Goal: Task Accomplishment & Management: Complete application form

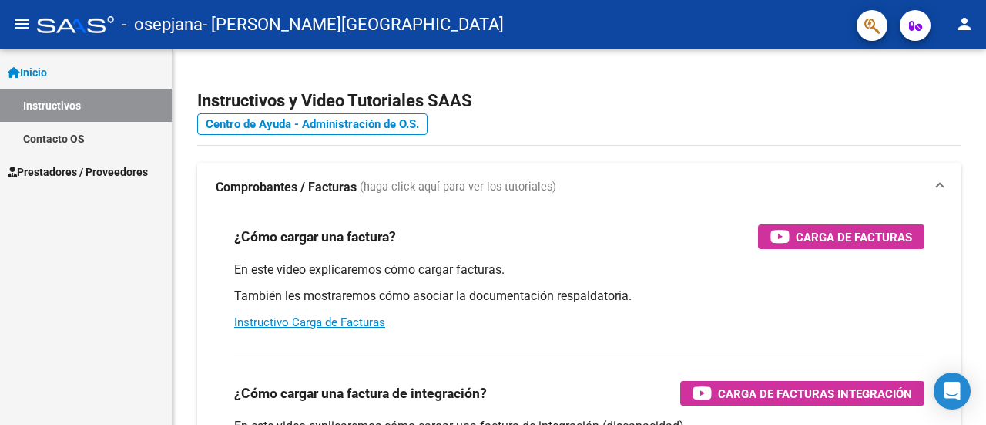
click at [68, 170] on span "Prestadores / Proveedores" at bounding box center [78, 171] width 140 height 17
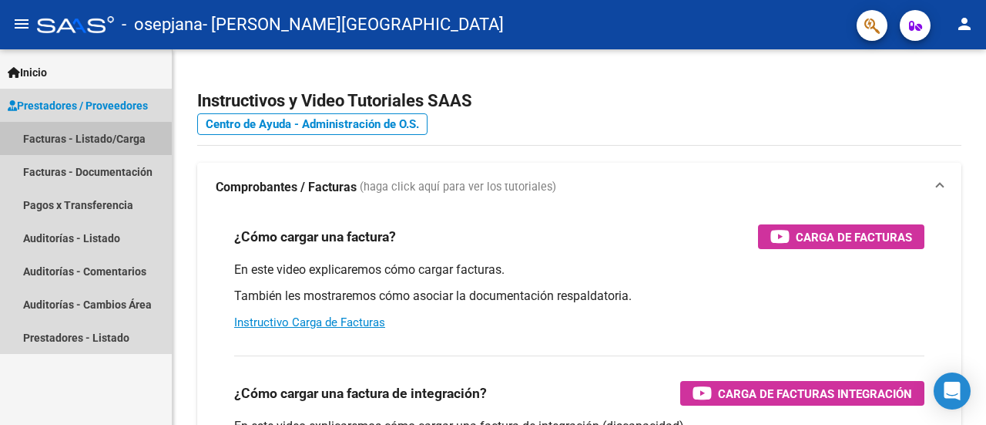
click at [59, 141] on link "Facturas - Listado/Carga" at bounding box center [86, 138] width 172 height 33
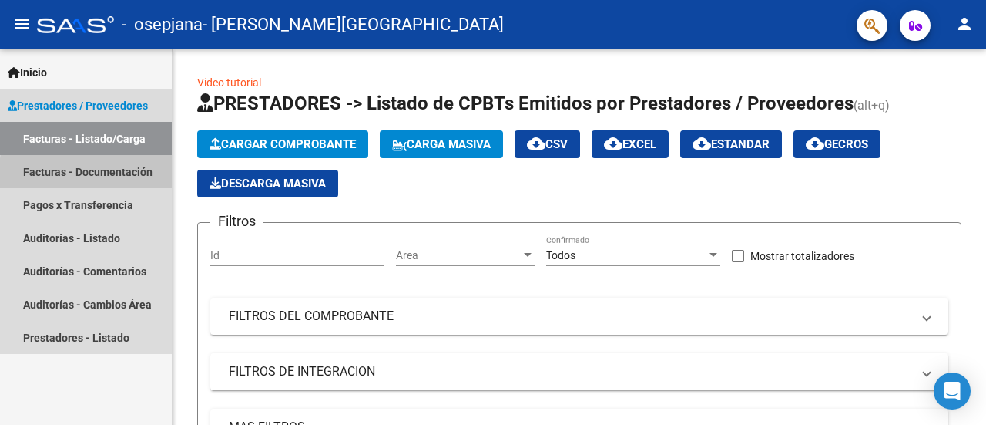
click at [103, 175] on link "Facturas - Documentación" at bounding box center [86, 171] width 172 height 33
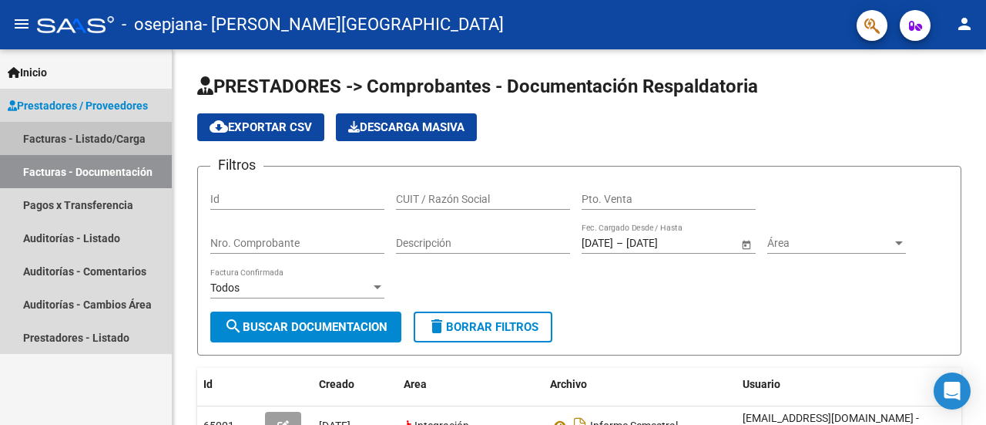
click at [101, 141] on link "Facturas - Listado/Carga" at bounding box center [86, 138] width 172 height 33
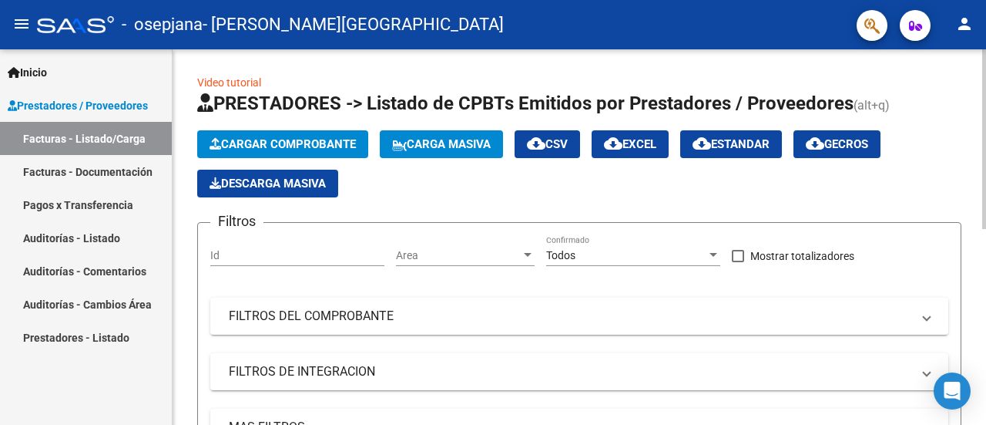
click at [271, 141] on span "Cargar Comprobante" at bounding box center [283, 144] width 146 height 14
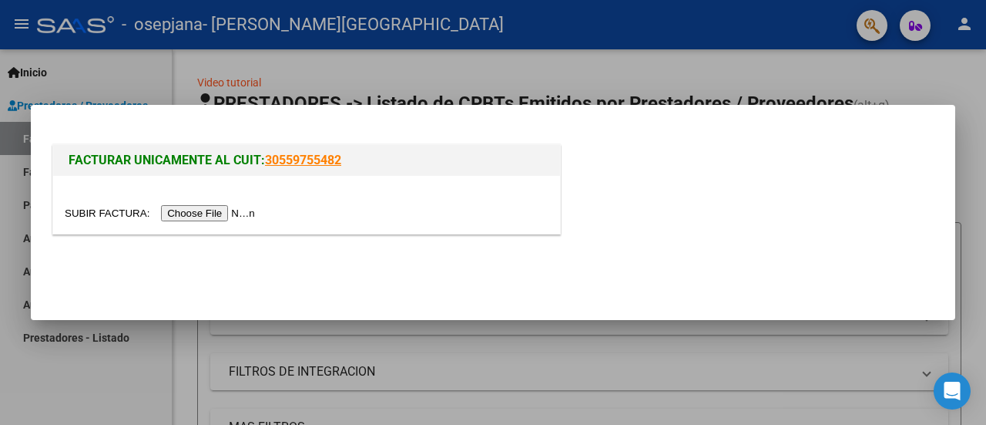
click at [214, 213] on input "file" at bounding box center [162, 213] width 195 height 16
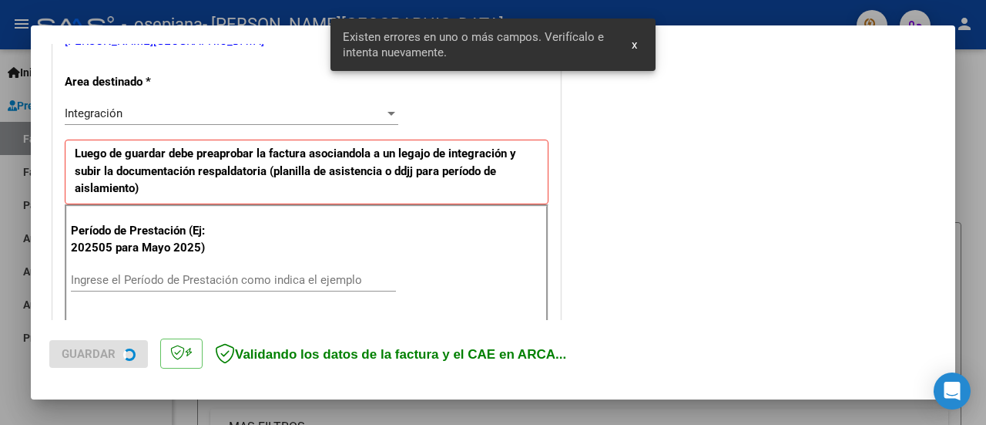
scroll to position [384, 0]
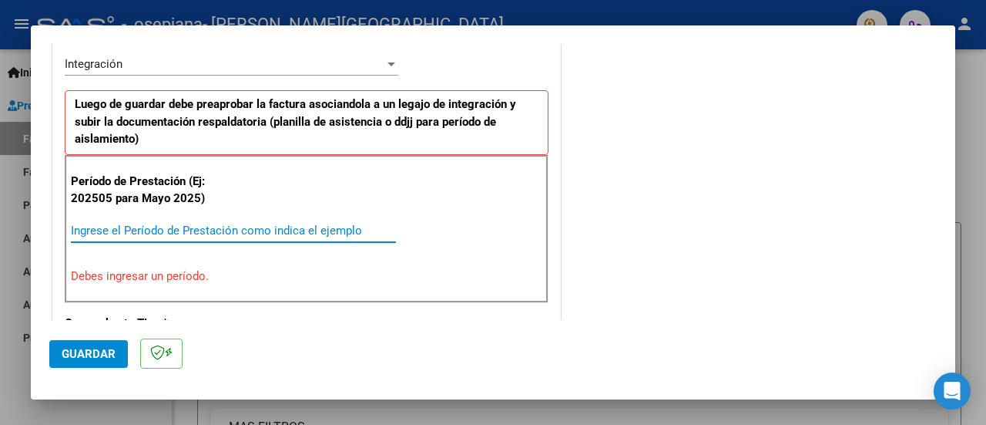
click at [152, 227] on input "Ingrese el Período de Prestación como indica el ejemplo" at bounding box center [233, 230] width 325 height 14
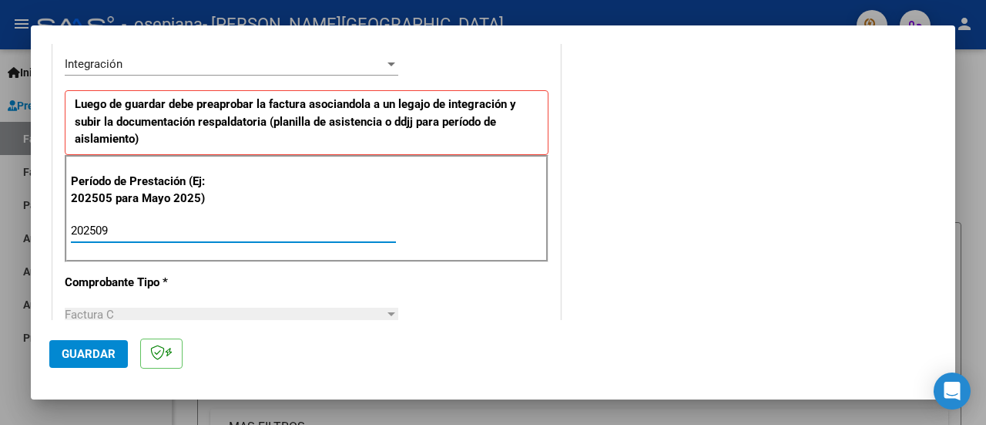
type input "202509"
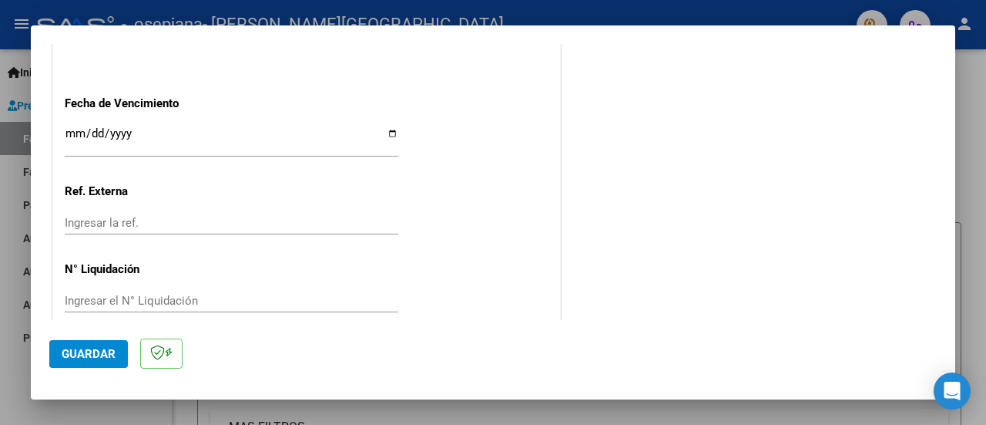
scroll to position [1111, 0]
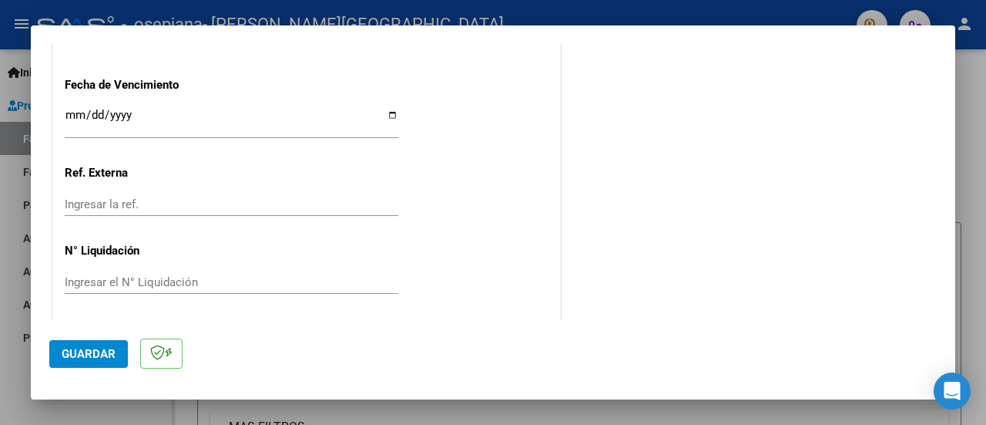
click at [80, 344] on button "Guardar" at bounding box center [88, 354] width 79 height 28
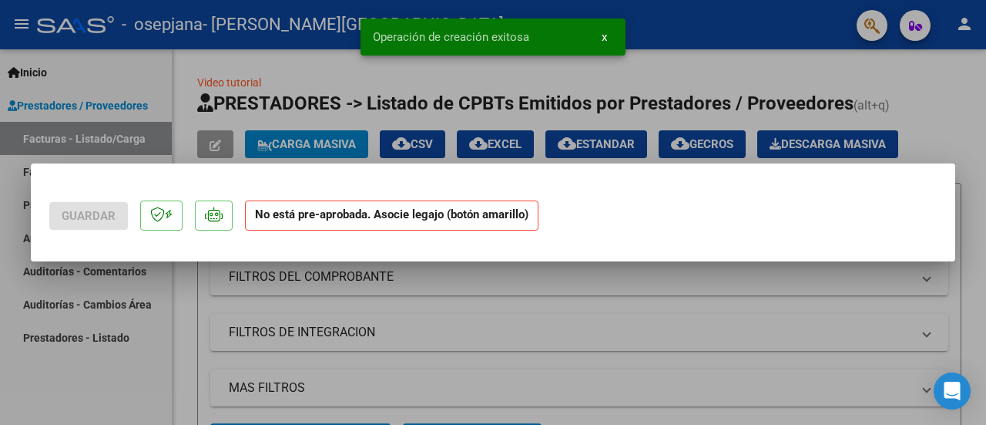
scroll to position [0, 0]
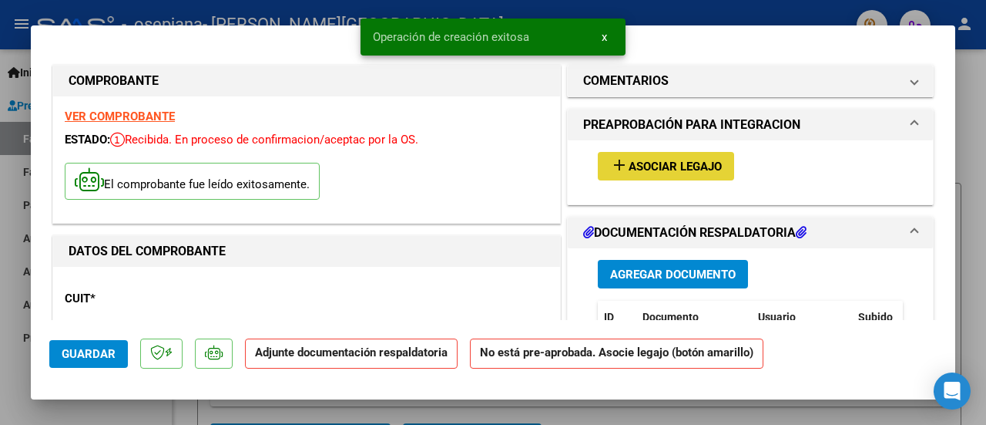
click at [633, 160] on span "Asociar Legajo" at bounding box center [675, 167] width 93 height 14
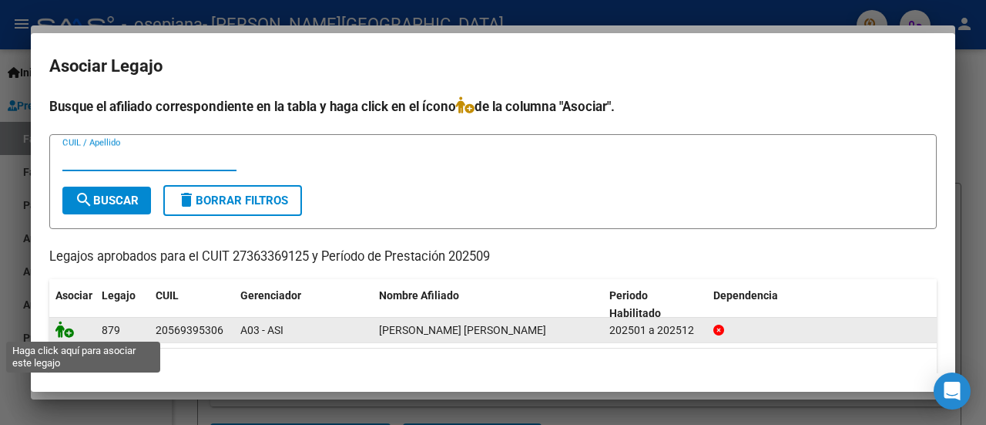
click at [71, 332] on icon at bounding box center [64, 329] width 18 height 17
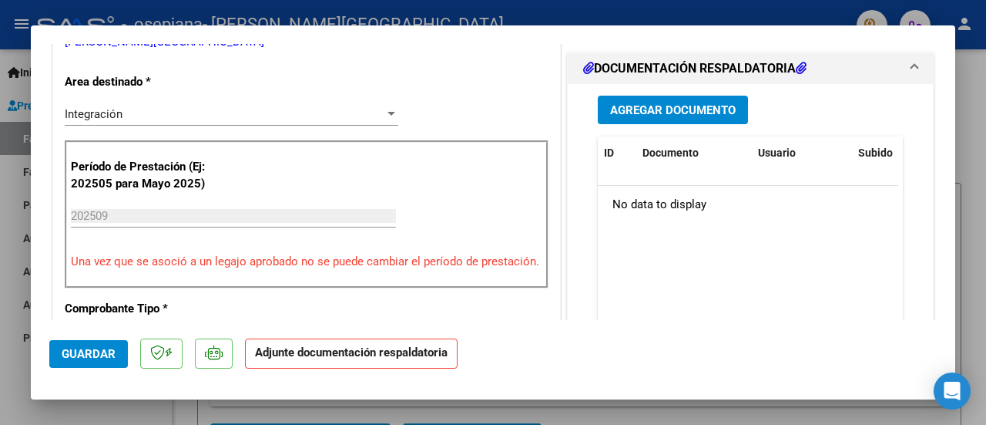
scroll to position [370, 0]
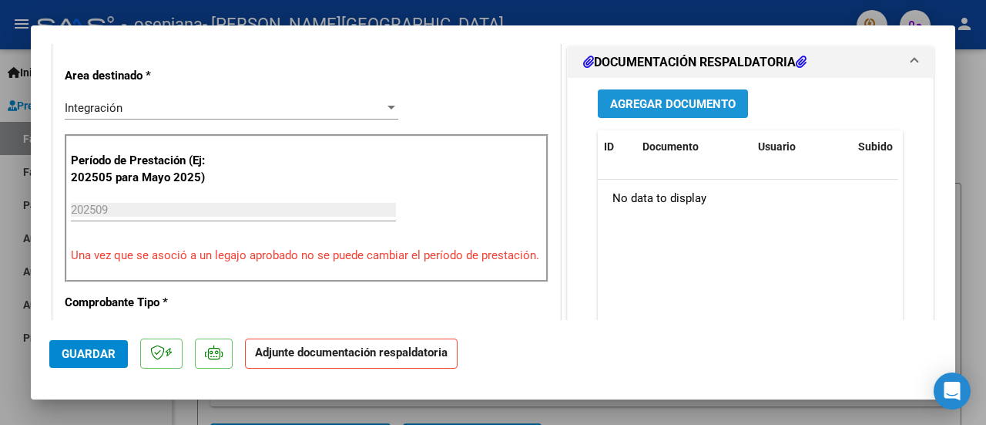
click at [631, 111] on span "Agregar Documento" at bounding box center [673, 104] width 126 height 14
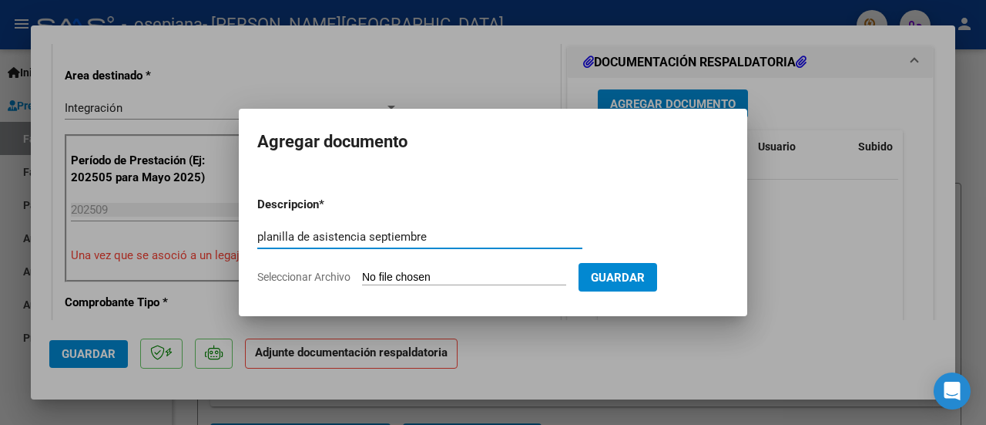
type input "planilla de asistencia septiembre"
click at [492, 266] on form "Descripcion * planilla de asistencia septiembre Escriba aquí una descripcion Se…" at bounding box center [493, 240] width 472 height 113
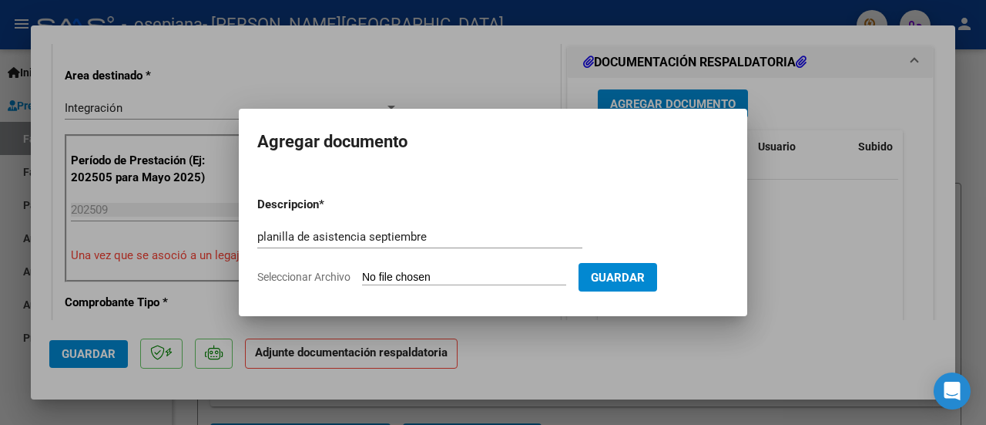
click at [413, 271] on input "Seleccionar Archivo" at bounding box center [464, 277] width 204 height 15
type input "C:\fakepath\Plantilla asistencia septiembre [PERSON_NAME].pdf"
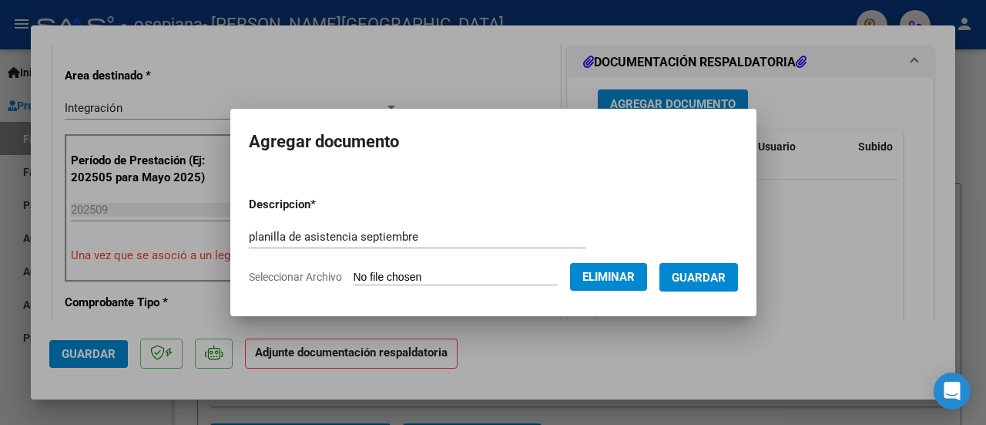
click at [628, 274] on span "Eliminar" at bounding box center [609, 277] width 52 height 14
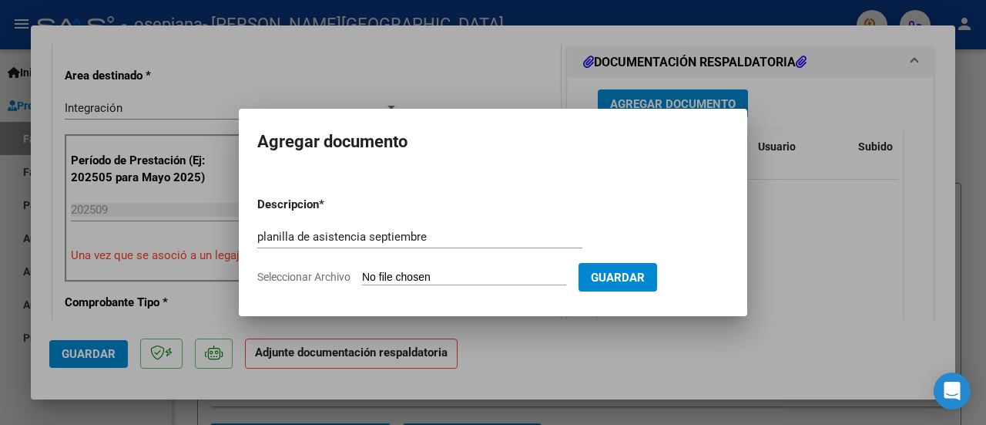
click at [471, 277] on input "Seleccionar Archivo" at bounding box center [464, 277] width 204 height 15
type input "C:\fakepath\Plantilla asistencia septiembre [PERSON_NAME].pdf"
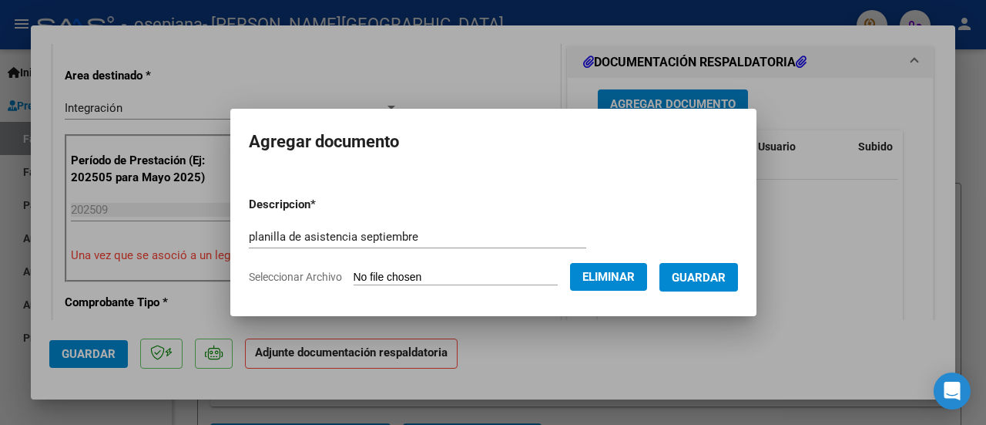
click at [697, 274] on span "Guardar" at bounding box center [699, 277] width 54 height 14
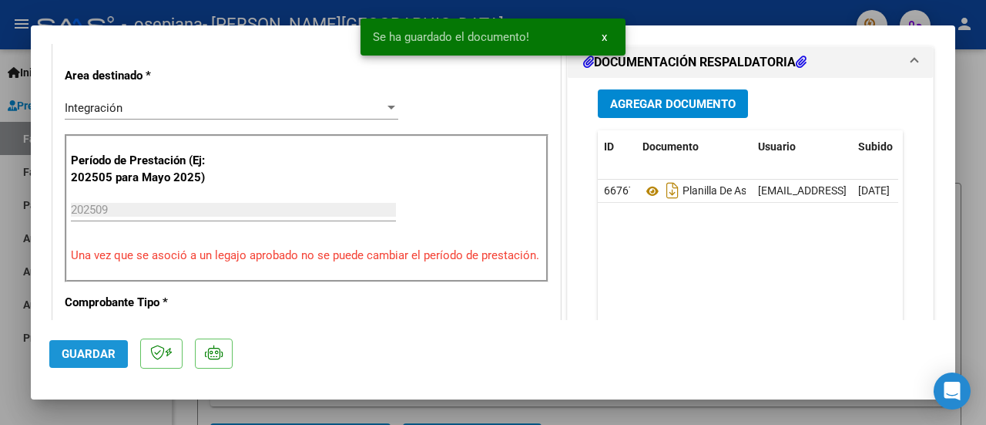
click at [76, 347] on span "Guardar" at bounding box center [89, 354] width 54 height 14
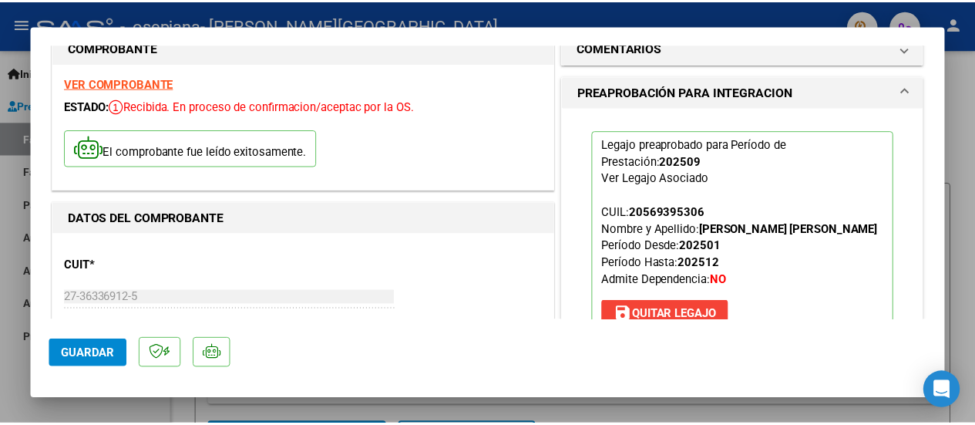
scroll to position [15, 0]
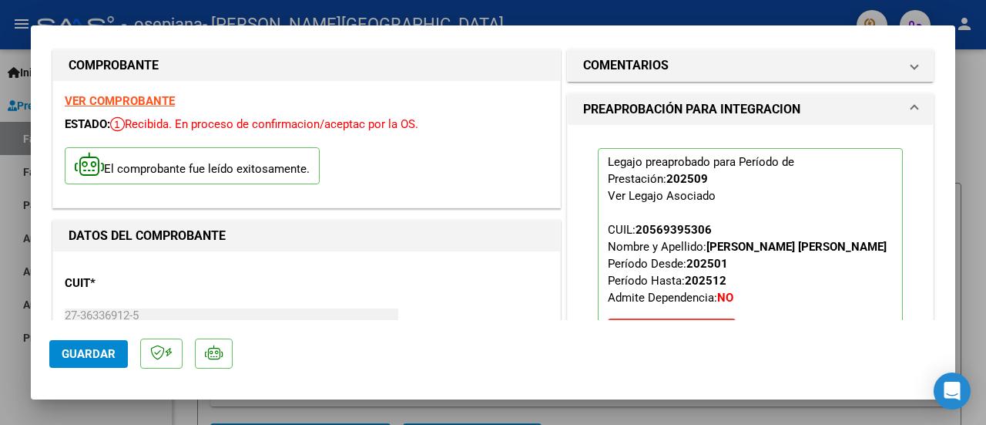
click at [969, 91] on div at bounding box center [493, 212] width 986 height 425
type input "$ 0,00"
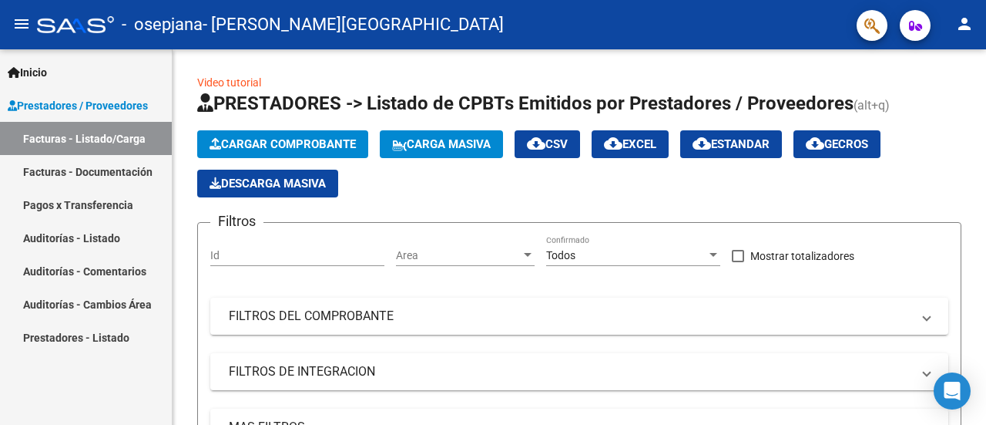
click at [959, 29] on mat-icon "person" at bounding box center [965, 24] width 18 height 18
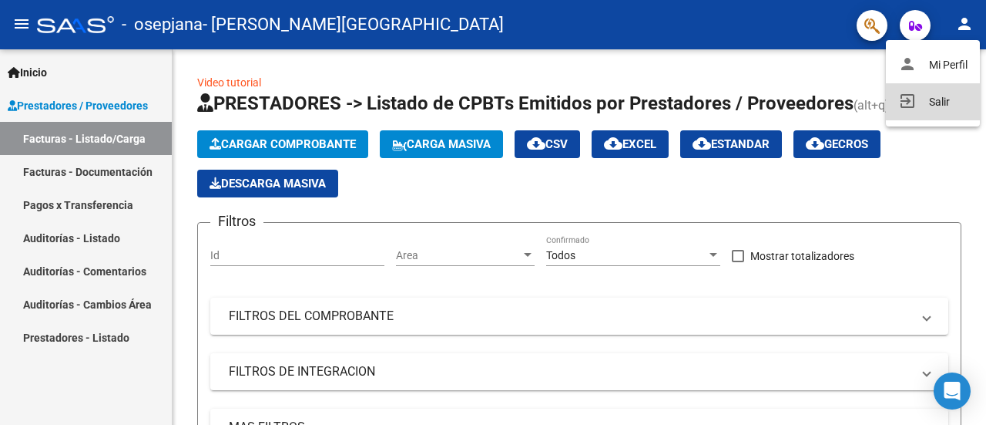
click at [937, 104] on button "exit_to_app Salir" at bounding box center [933, 101] width 94 height 37
